Goal: Use online tool/utility: Use online tool/utility

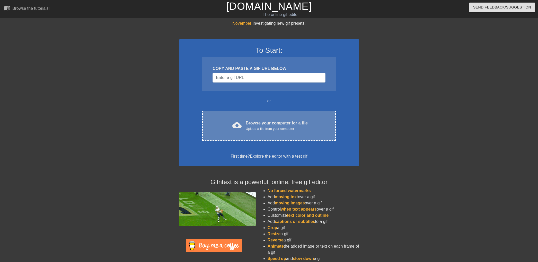
click at [256, 132] on div "cloud_upload Browse your computer for a file Upload a file from your computer C…" at bounding box center [268, 126] width 133 height 30
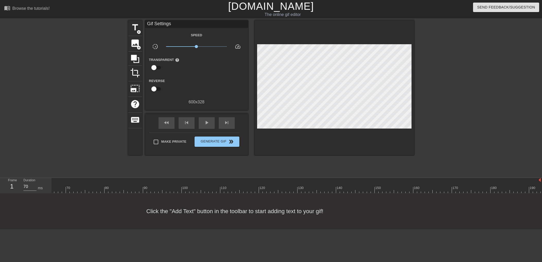
scroll to position [0, 255]
drag, startPoint x: 461, startPoint y: 176, endPoint x: 209, endPoint y: 165, distance: 251.7
click at [209, 165] on div "menu_book Browse the tutorials! [DOMAIN_NAME] The online gif editor Send Feedba…" at bounding box center [271, 114] width 542 height 229
click at [205, 185] on div at bounding box center [207, 186] width 4 height 6
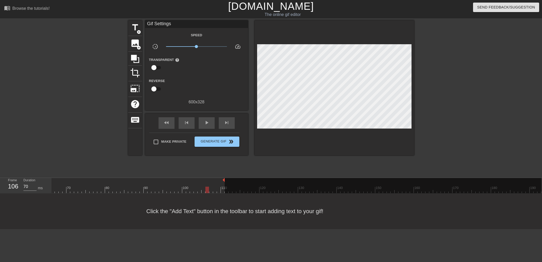
drag, startPoint x: 208, startPoint y: 179, endPoint x: 219, endPoint y: 180, distance: 10.3
click at [217, 184] on div at bounding box center [219, 186] width 4 height 6
drag, startPoint x: 220, startPoint y: 181, endPoint x: 256, endPoint y: 185, distance: 36.5
click at [256, 185] on div "10 20 30 40 50 60 70 80 90 100 110 120 130 140 150 160" at bounding box center [170, 185] width 741 height 15
click at [256, 184] on div at bounding box center [258, 186] width 4 height 6
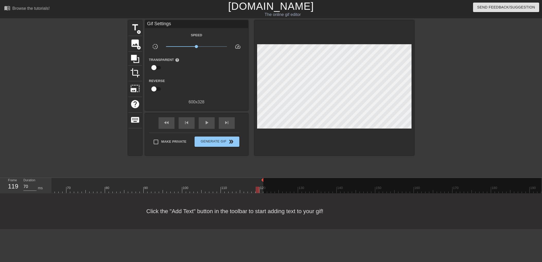
drag, startPoint x: 255, startPoint y: 179, endPoint x: 260, endPoint y: 180, distance: 5.2
click at [260, 180] on div "10 20 30 40 50 60 70 80 90 100 110 120 130 140 150 160" at bounding box center [170, 185] width 741 height 15
click at [259, 185] on div "120" at bounding box center [261, 186] width 4 height 6
drag, startPoint x: 259, startPoint y: 179, endPoint x: 276, endPoint y: 180, distance: 17.1
click at [276, 180] on div "10 20 30 40 50 60 70 80 90 100 110 120 130 140 150 160" at bounding box center [170, 185] width 741 height 15
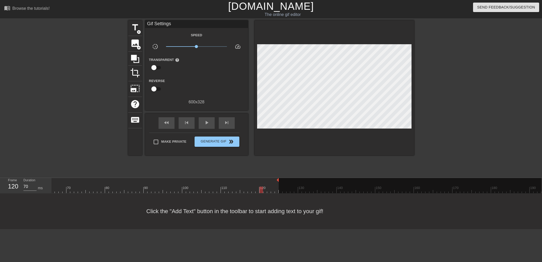
click at [275, 185] on div at bounding box center [277, 186] width 4 height 6
drag, startPoint x: 274, startPoint y: 179, endPoint x: 293, endPoint y: 183, distance: 20.0
click at [293, 183] on div "10 20 30 40 50 60 70 80 90 100 110 120 130 140 150 160" at bounding box center [170, 185] width 741 height 15
click at [294, 184] on div at bounding box center [296, 186] width 4 height 6
drag, startPoint x: 294, startPoint y: 179, endPoint x: 314, endPoint y: 183, distance: 20.9
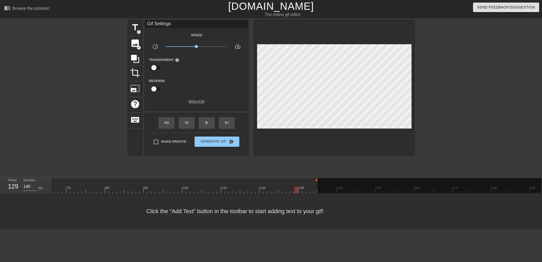
click at [314, 183] on div "10 20 30 40 50 60 70 80 90 100 110 120 130 140 150 160" at bounding box center [170, 185] width 741 height 15
click at [313, 184] on div at bounding box center [315, 186] width 4 height 6
drag, startPoint x: 313, startPoint y: 180, endPoint x: 334, endPoint y: 182, distance: 21.0
click at [334, 182] on div "10 20 30 40 50 60 70 80 90 100 110 120 130 140 150 160" at bounding box center [170, 185] width 741 height 15
click at [333, 186] on div at bounding box center [335, 186] width 4 height 6
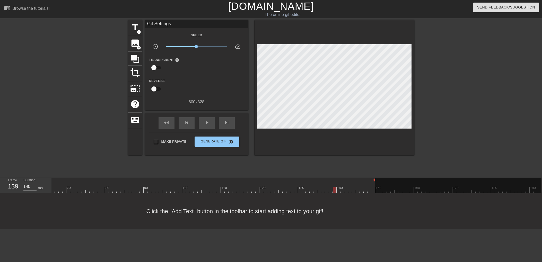
drag, startPoint x: 334, startPoint y: 181, endPoint x: 370, endPoint y: 182, distance: 35.8
click at [372, 186] on div at bounding box center [372, 188] width 1 height 5
click at [365, 188] on div at bounding box center [170, 190] width 741 height 6
click at [361, 188] on div at bounding box center [170, 190] width 741 height 6
click at [357, 189] on div at bounding box center [170, 190] width 741 height 6
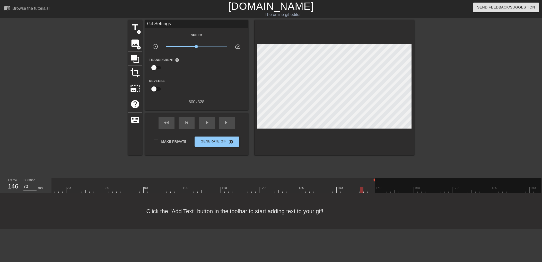
click at [355, 189] on div at bounding box center [170, 190] width 741 height 6
click at [352, 189] on div at bounding box center [170, 190] width 741 height 6
click at [347, 190] on div at bounding box center [170, 190] width 741 height 6
click at [342, 190] on div at bounding box center [170, 190] width 741 height 6
click at [339, 190] on div at bounding box center [170, 190] width 741 height 6
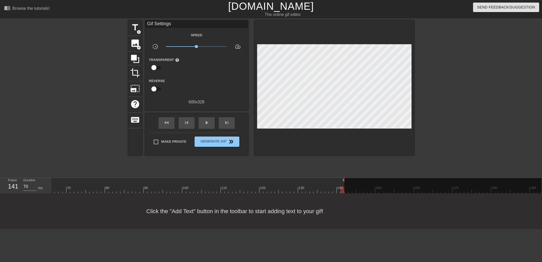
drag, startPoint x: 370, startPoint y: 179, endPoint x: 340, endPoint y: 179, distance: 30.6
drag, startPoint x: 339, startPoint y: 180, endPoint x: 336, endPoint y: 180, distance: 3.6
click at [333, 182] on div at bounding box center [70, 180] width 540 height 5
click at [325, 187] on div at bounding box center [170, 190] width 741 height 6
click at [171, 124] on div "fast_rewind" at bounding box center [167, 123] width 16 height 12
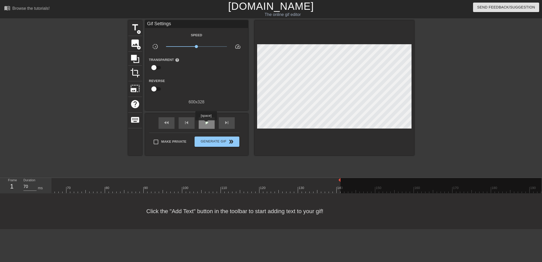
click at [206, 124] on span "play_arrow" at bounding box center [207, 123] width 6 height 6
type input "70"
click at [218, 139] on span "Generate Gif double_arrow" at bounding box center [217, 142] width 40 height 6
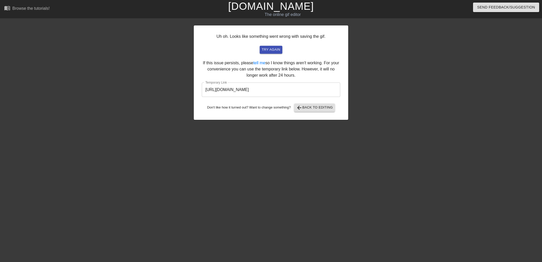
click at [286, 89] on input "[URL][DOMAIN_NAME]" at bounding box center [271, 90] width 138 height 14
